Goal: Transaction & Acquisition: Subscribe to service/newsletter

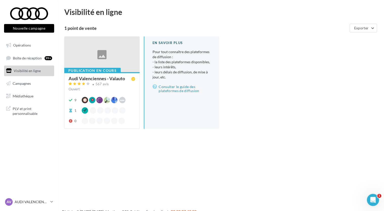
click at [92, 68] on div "Publication en cours" at bounding box center [92, 71] width 56 height 6
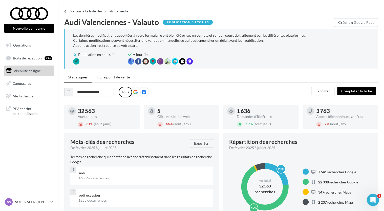
click at [143, 93] on icon at bounding box center [144, 92] width 5 height 5
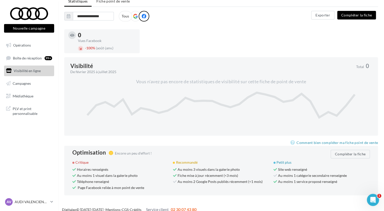
scroll to position [81, 0]
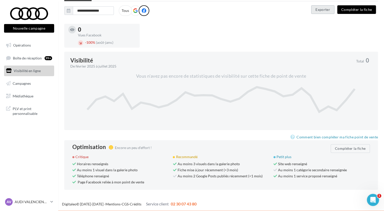
click at [321, 10] on button "Exporter" at bounding box center [322, 9] width 23 height 9
click at [210, 32] on div "0 Vues Facebook - 100% (août-janv.)" at bounding box center [222, 38] width 317 height 28
click at [359, 10] on button "Compléter la fiche" at bounding box center [356, 9] width 39 height 9
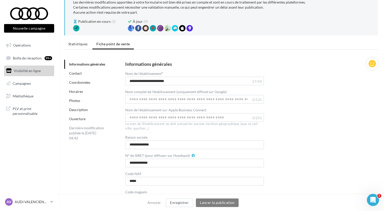
scroll to position [6, 0]
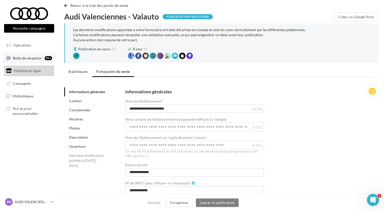
click at [24, 55] on link "Boîte de réception 99+" at bounding box center [29, 58] width 52 height 11
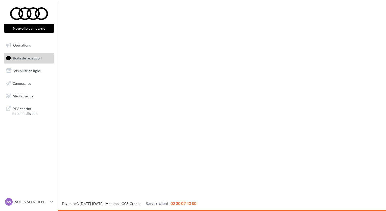
click at [37, 29] on button "Nouvelle campagne" at bounding box center [29, 28] width 50 height 9
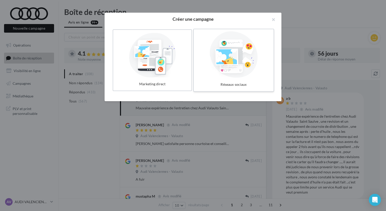
click at [243, 58] on div at bounding box center [234, 54] width 76 height 47
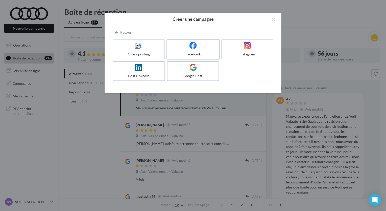
click at [209, 53] on div "Facebook" at bounding box center [193, 54] width 48 height 5
